Goal: Transaction & Acquisition: Obtain resource

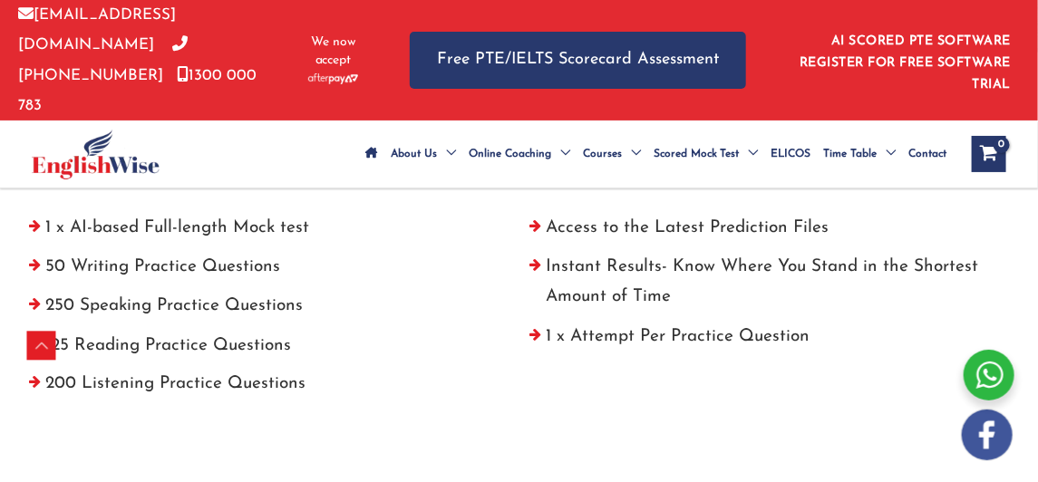
scroll to position [756, 0]
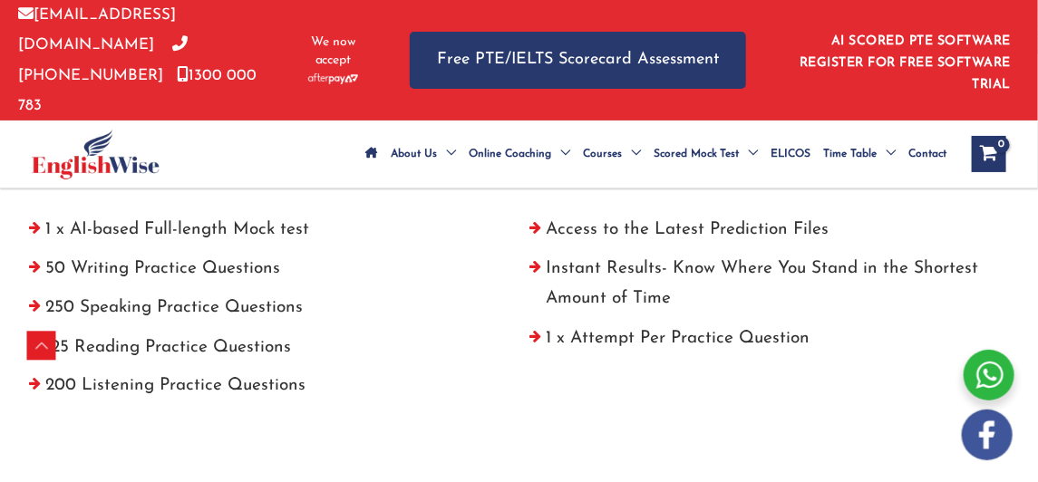
click at [138, 254] on li "50 Writing Practice Questions" at bounding box center [268, 273] width 501 height 39
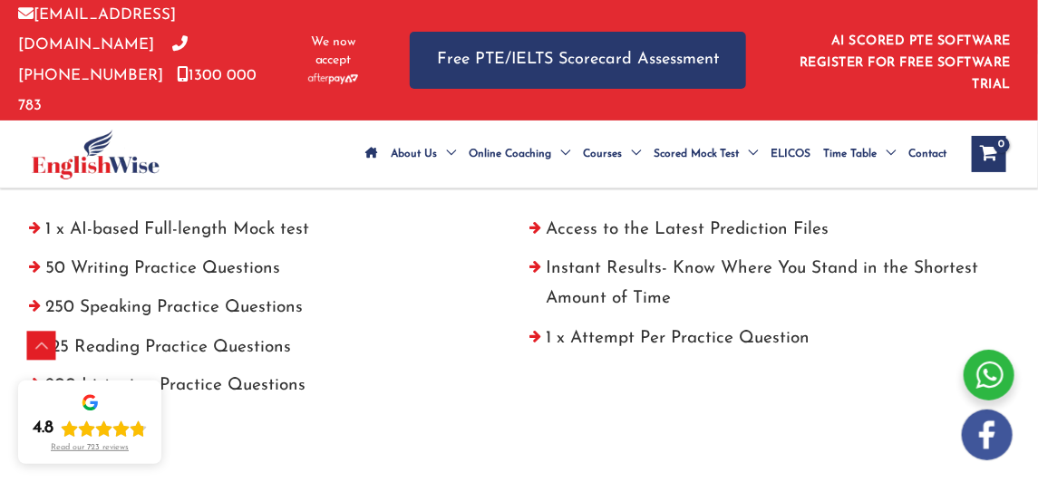
click at [88, 254] on li "50 Writing Practice Questions" at bounding box center [268, 273] width 501 height 39
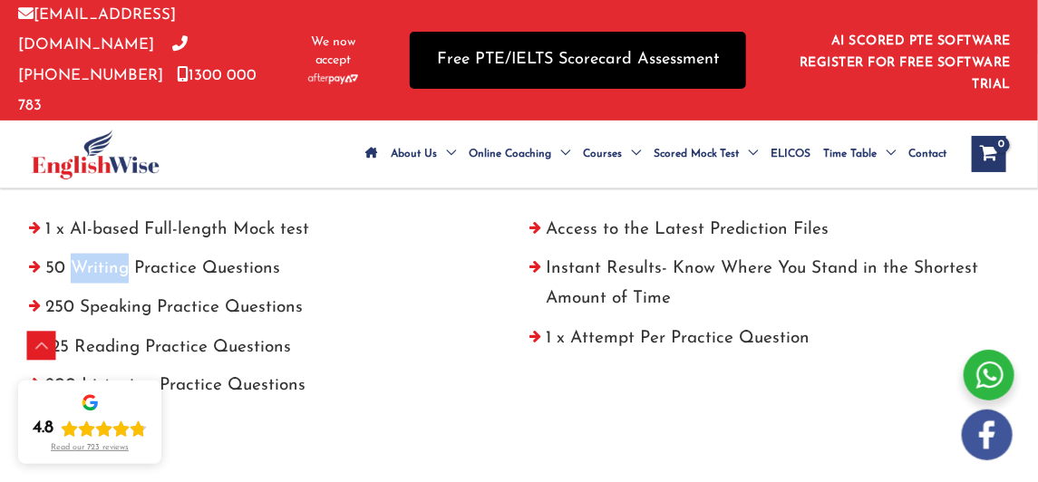
click at [563, 33] on link "Free PTE/IELTS Scorecard Assessment" at bounding box center [578, 60] width 336 height 57
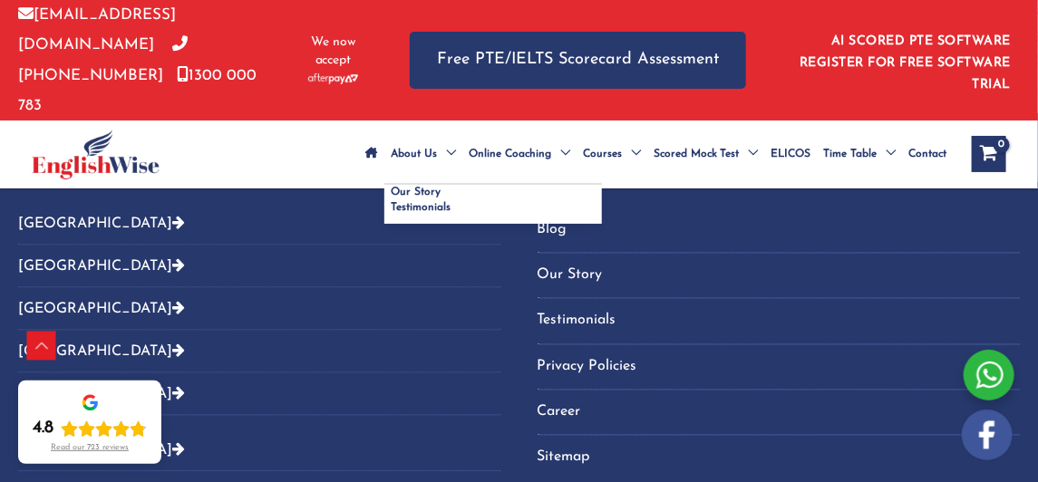
scroll to position [972, 0]
